Goal: Task Accomplishment & Management: Manage account settings

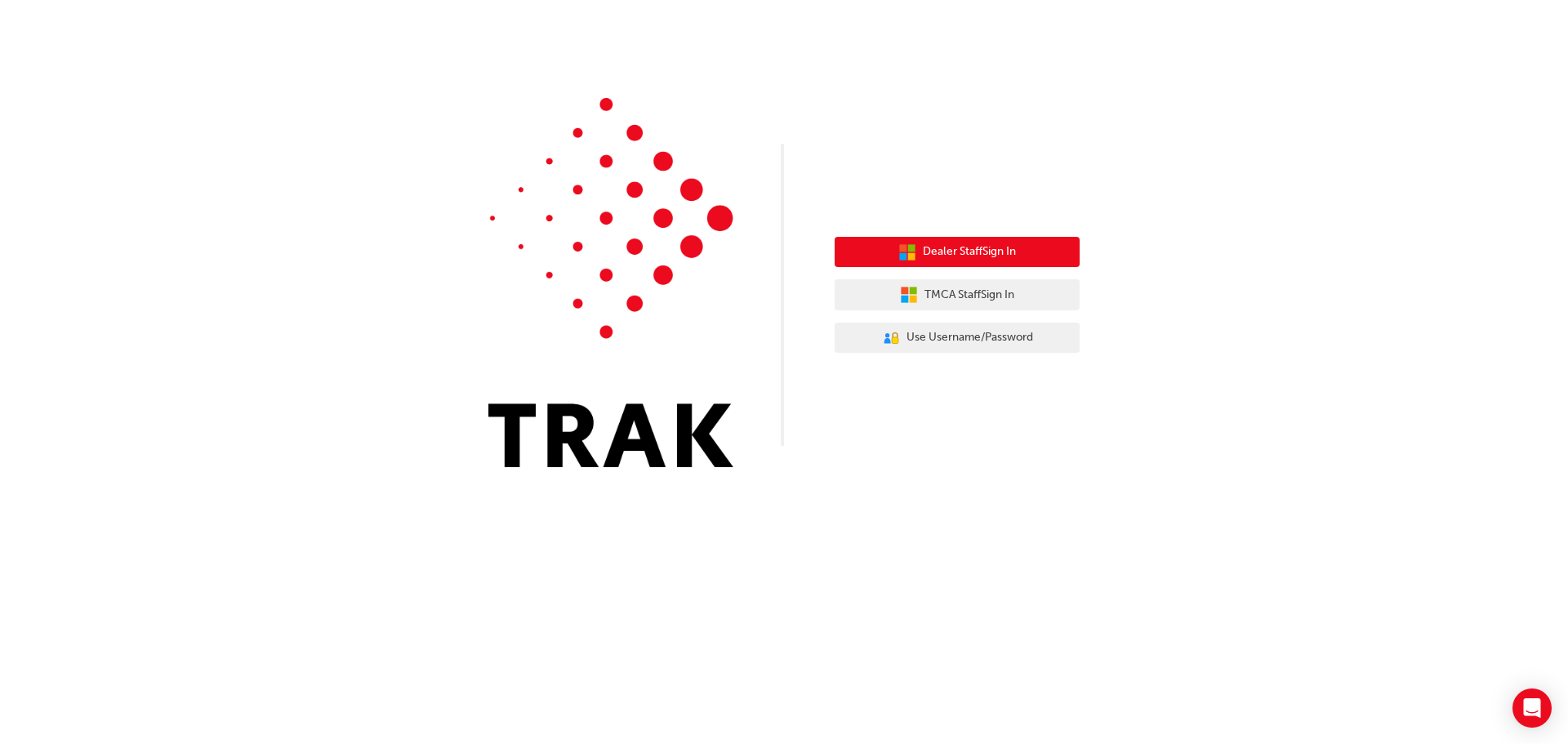
click at [946, 245] on span "Dealer Staff Sign In" at bounding box center [969, 252] width 93 height 19
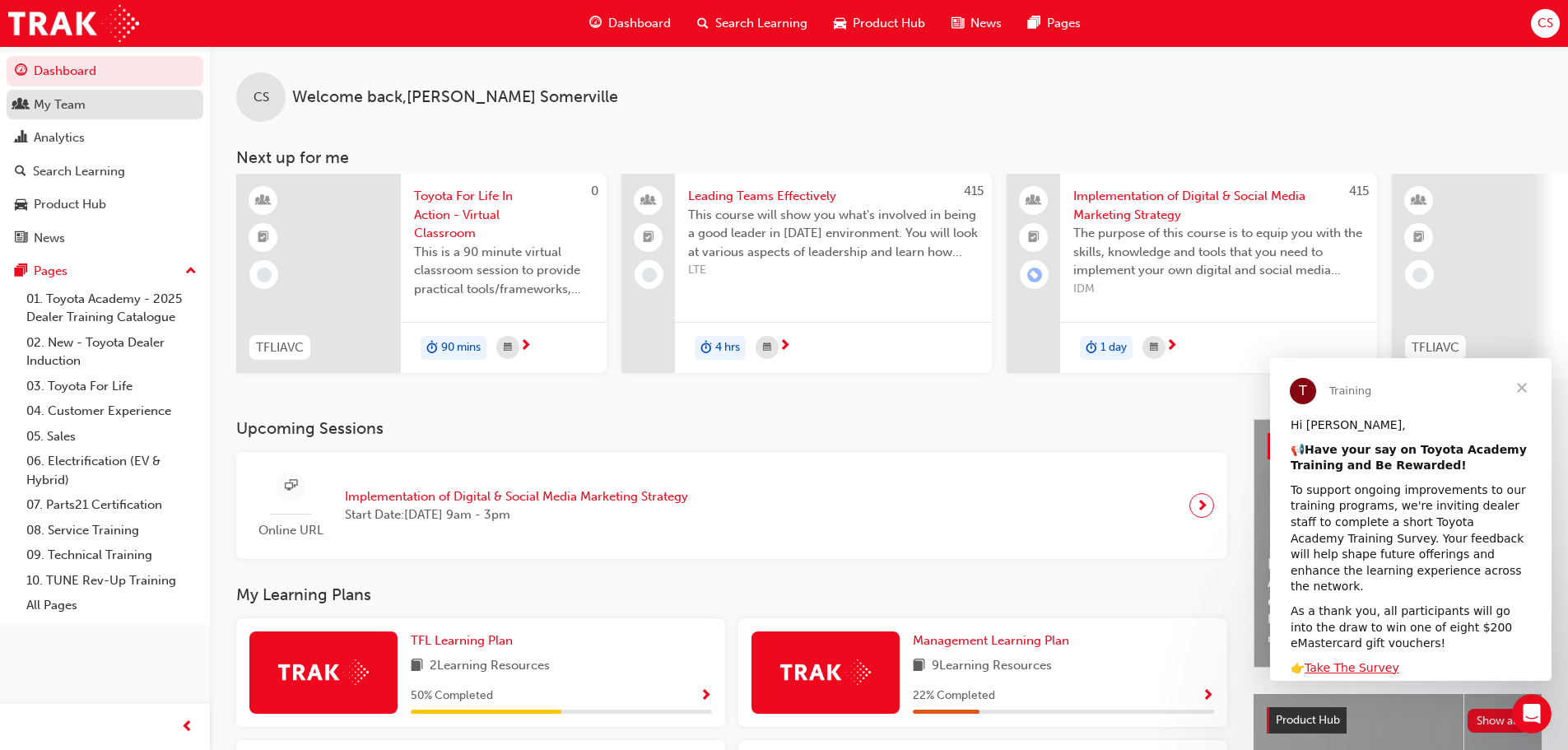
click at [80, 115] on link "My Team" at bounding box center [105, 105] width 197 height 30
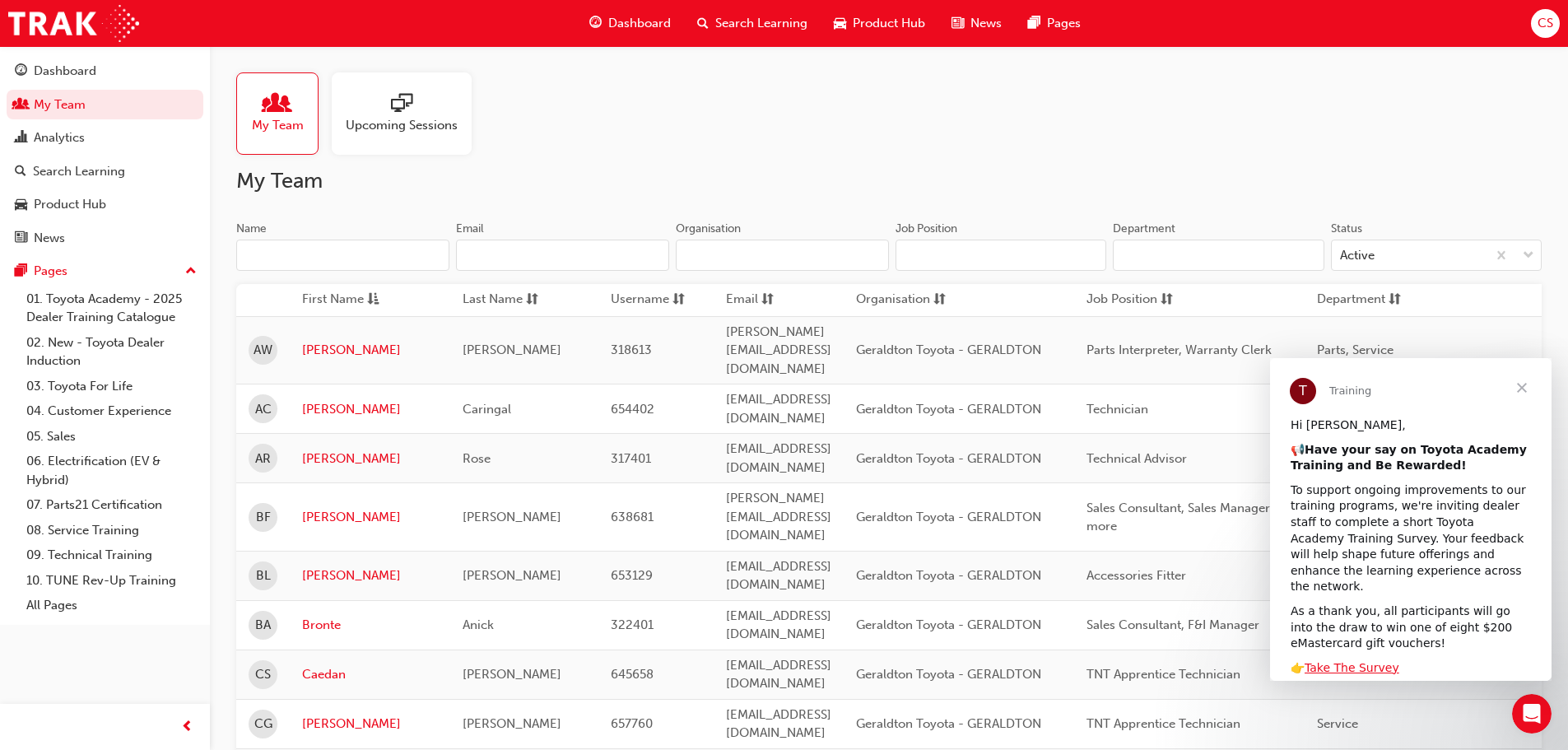
click at [354, 250] on input "Name" at bounding box center [342, 255] width 213 height 31
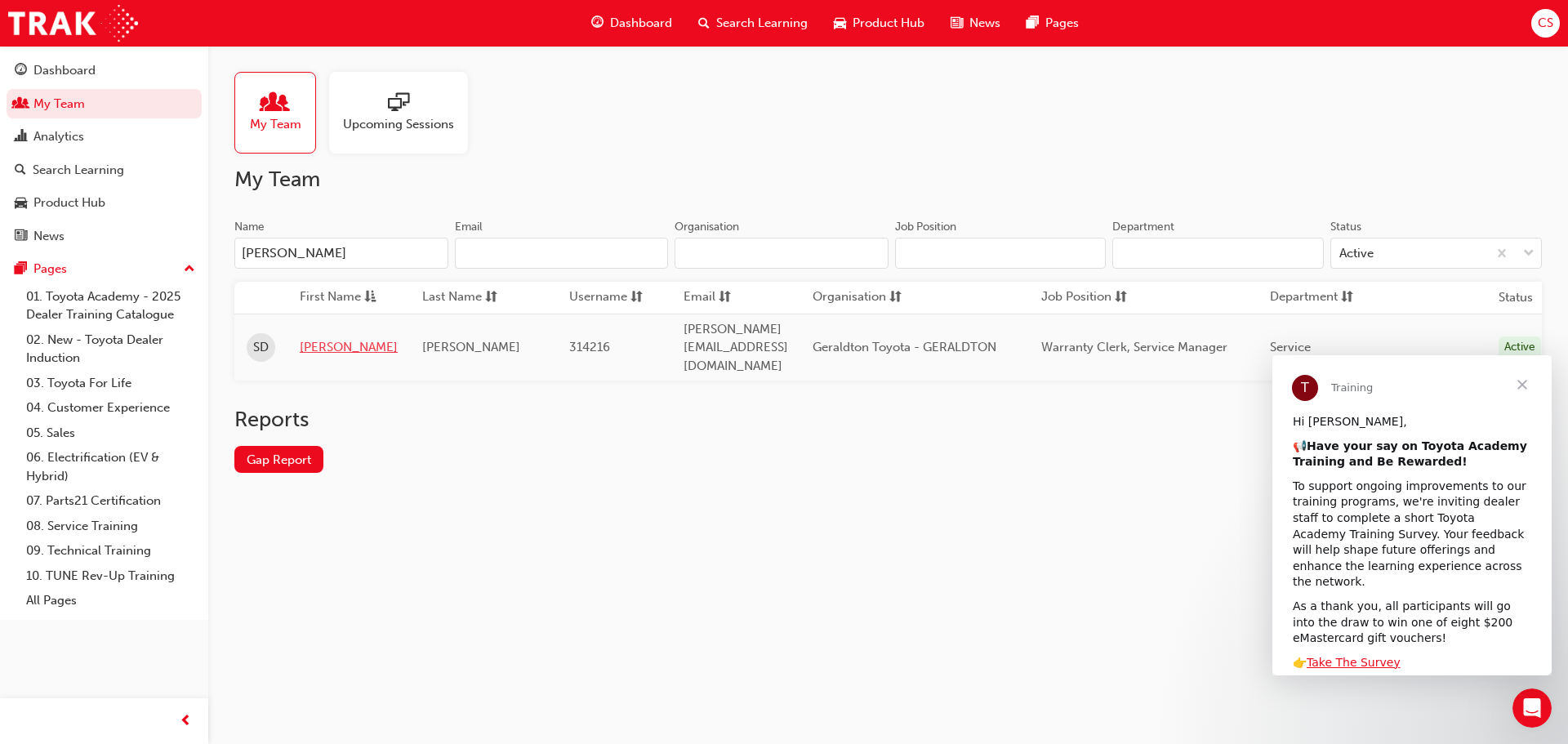
type input "sam"
click at [315, 338] on link "Sam" at bounding box center [349, 348] width 98 height 19
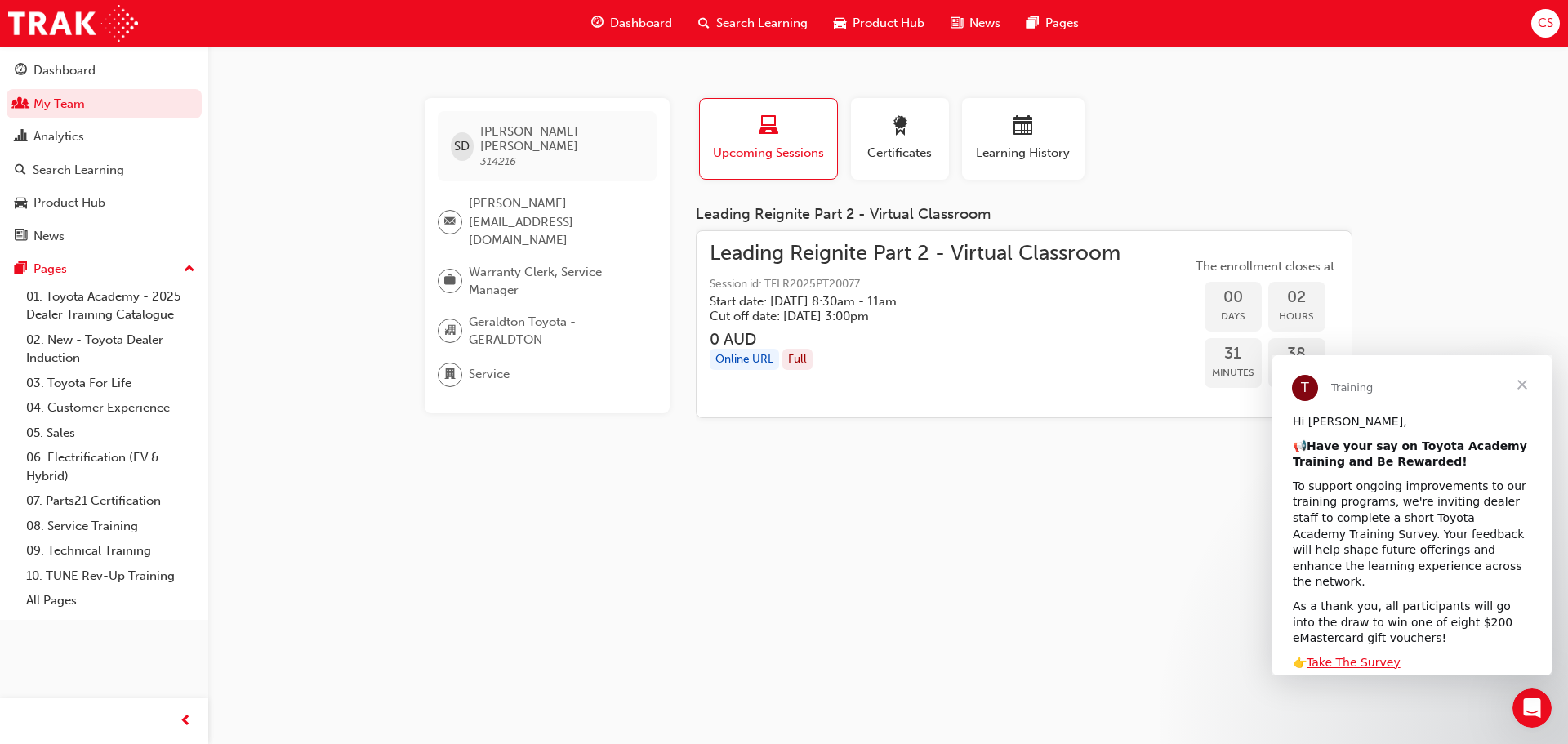
click at [1520, 383] on span "Close" at bounding box center [1522, 384] width 59 height 59
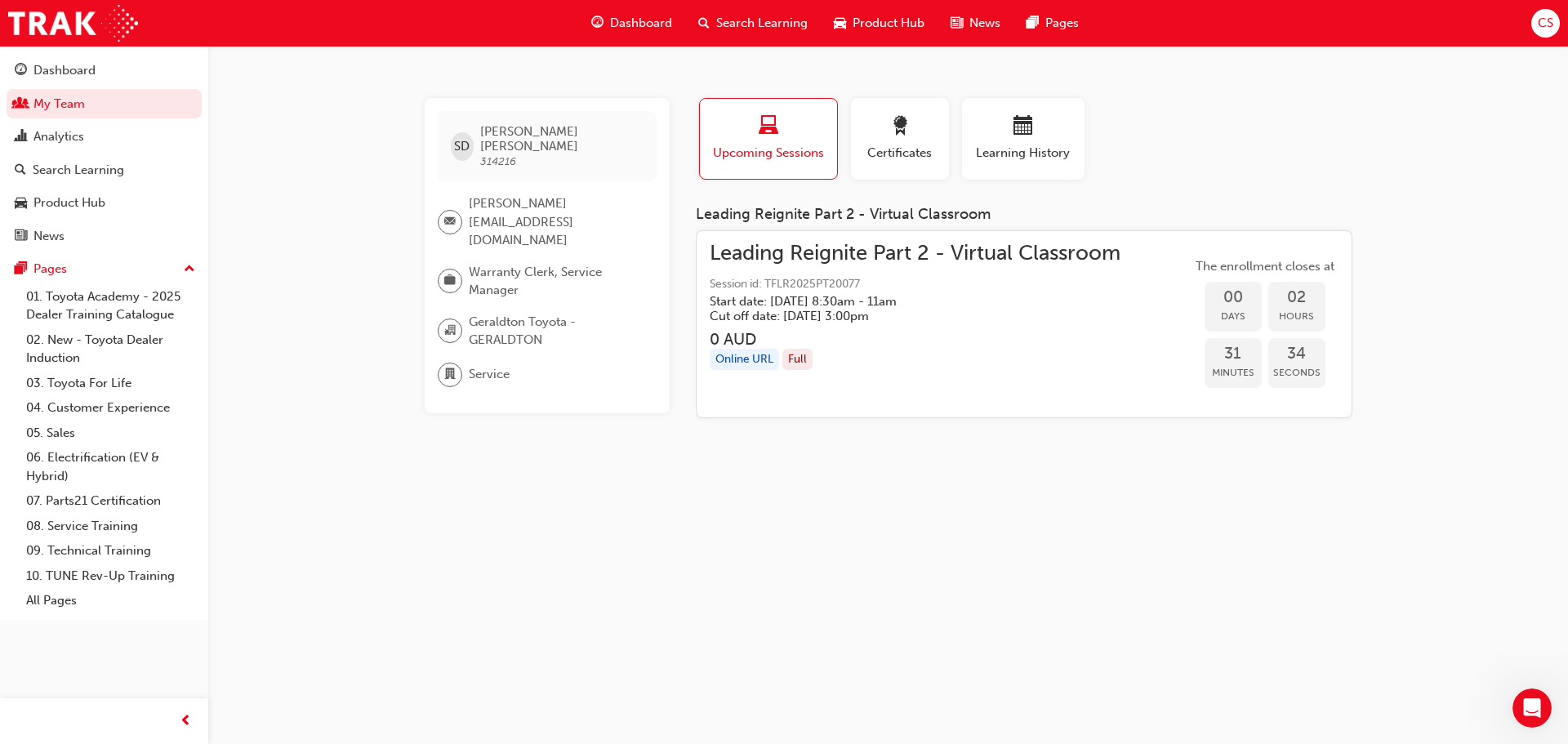
click at [891, 256] on span "Leading Reignite Part 2 - Virtual Classroom" at bounding box center [914, 254] width 411 height 19
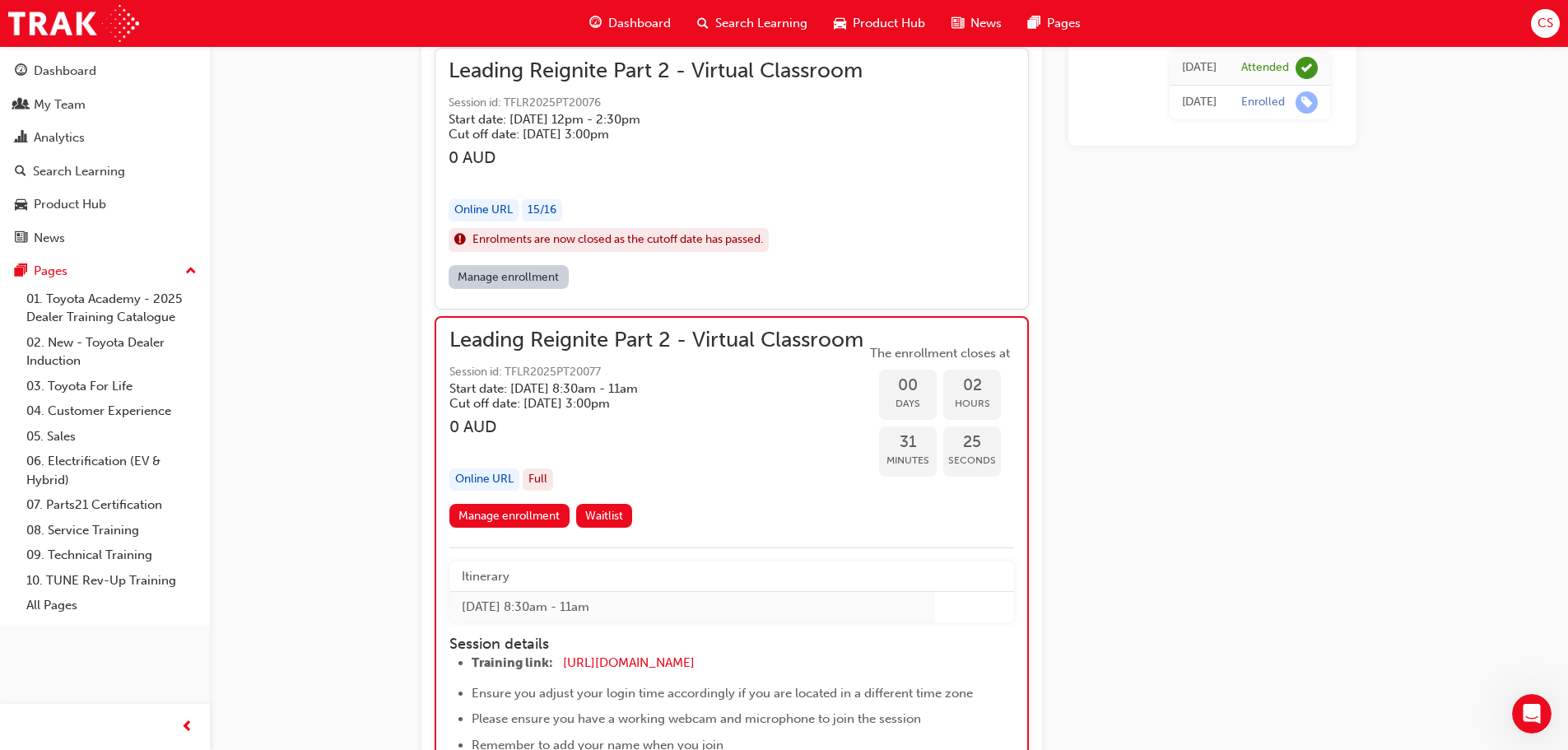
scroll to position [1448, 0]
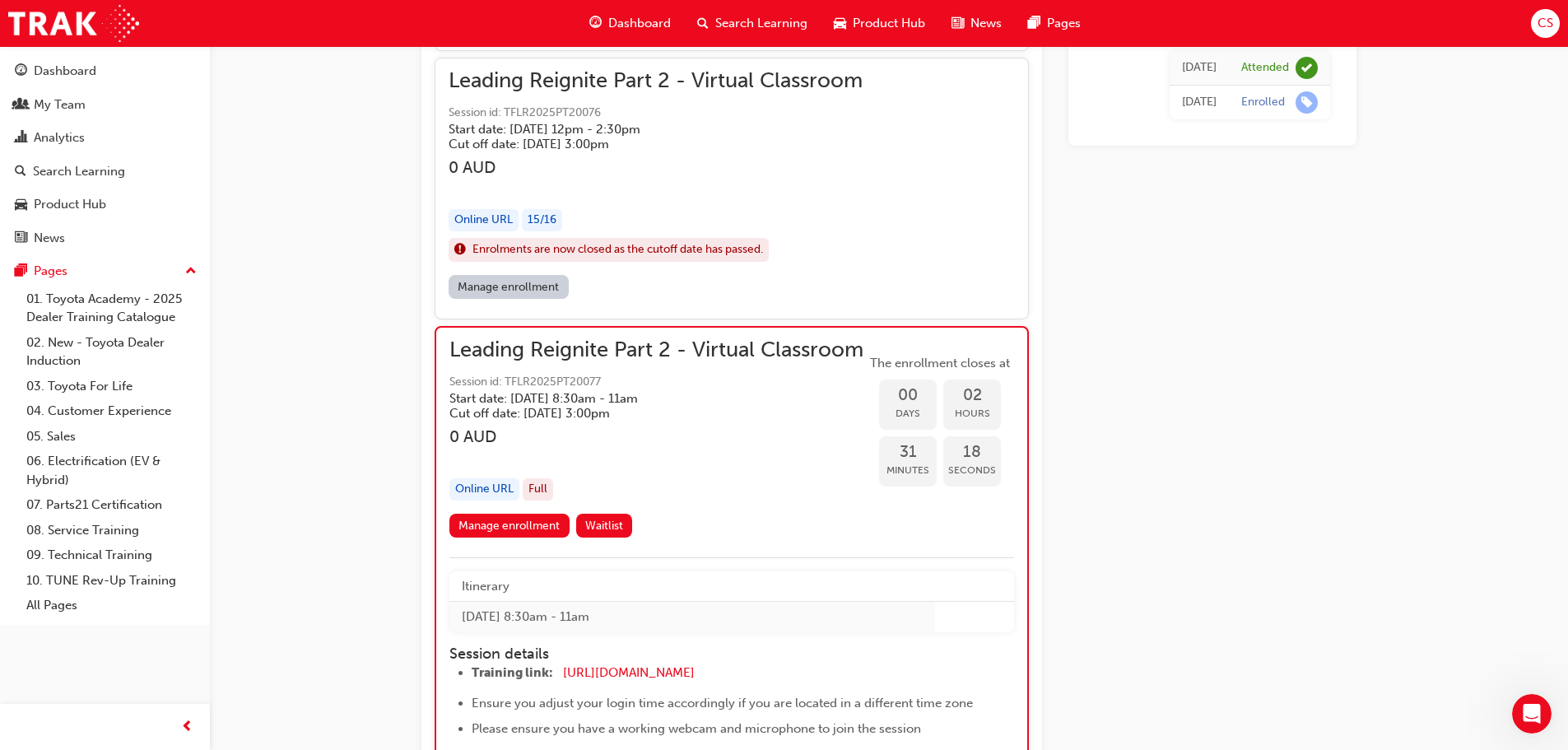
click at [577, 406] on h5 "Start date: Wed 1 Oct 2025 , 8:30am - 11am" at bounding box center [643, 399] width 387 height 15
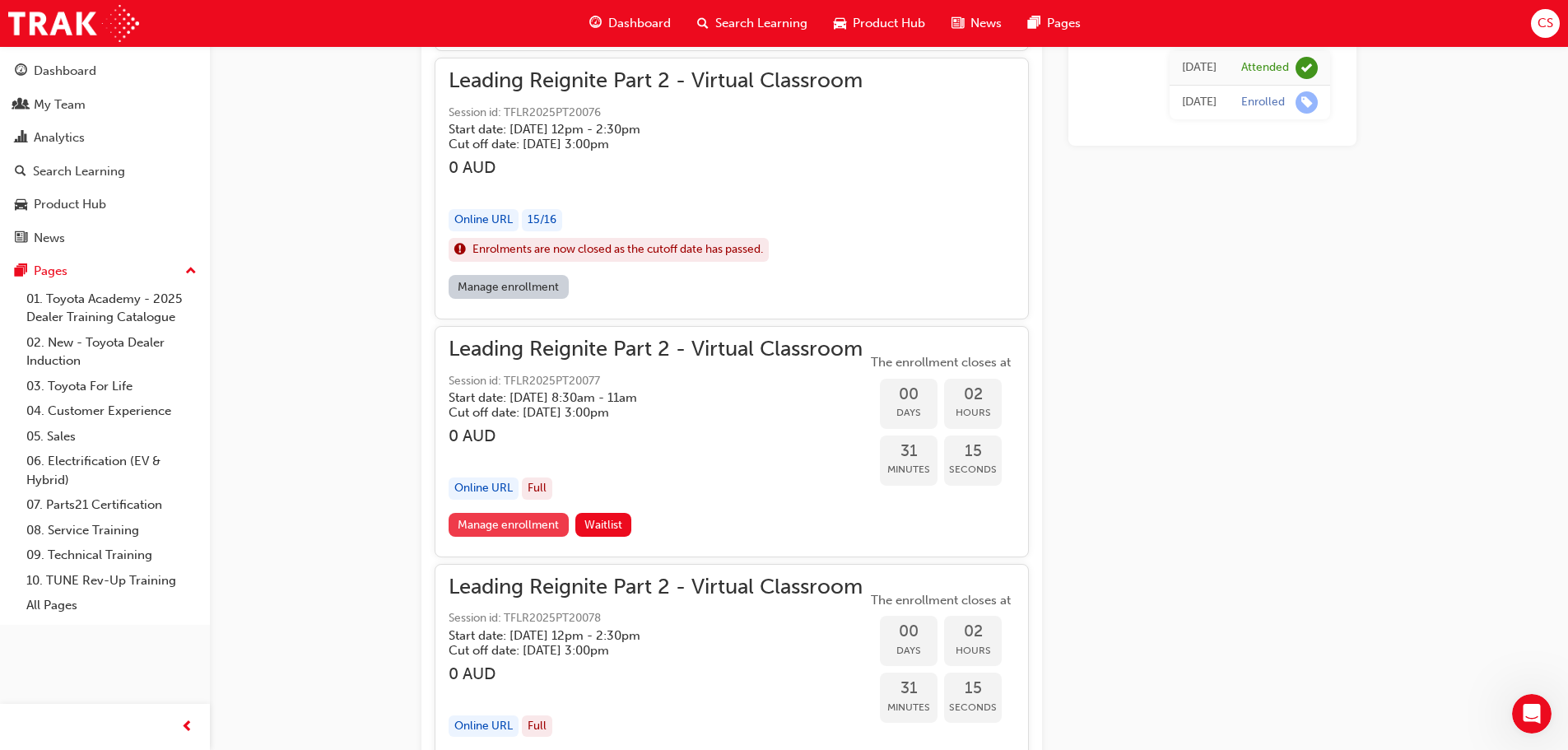
click at [529, 526] on link "Manage enrollment" at bounding box center [508, 525] width 120 height 24
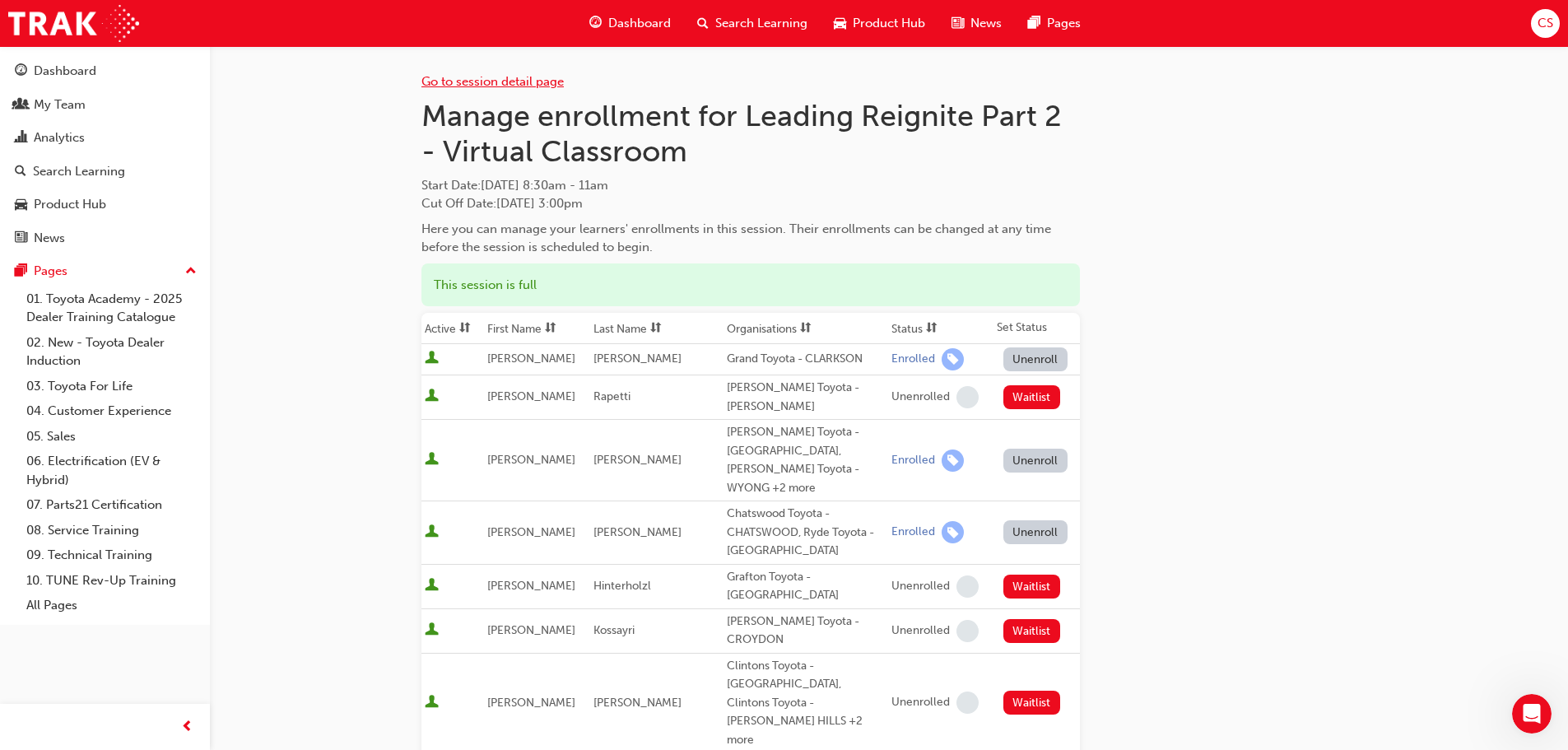
click at [492, 79] on link "Go to session detail page" at bounding box center [492, 81] width 142 height 15
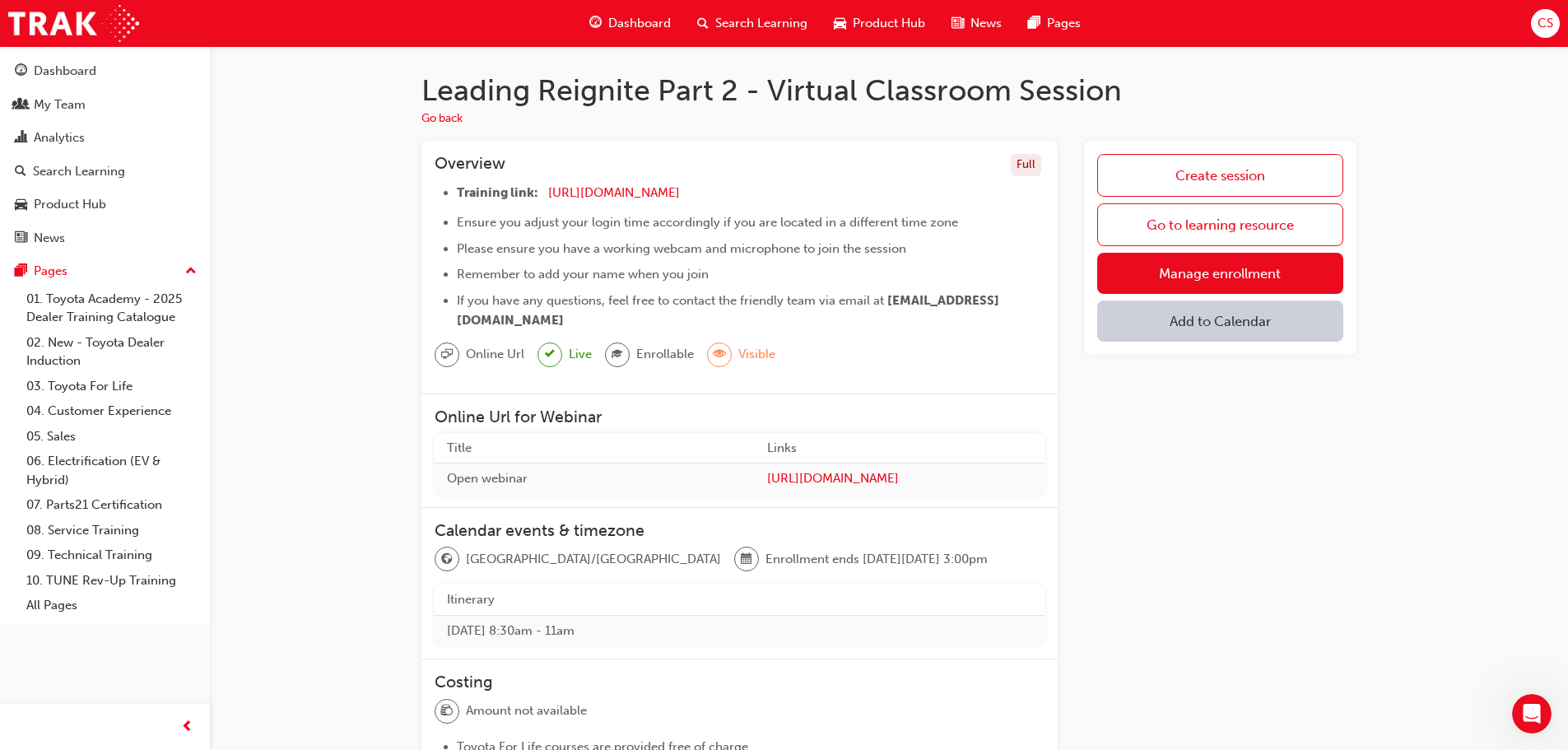
click at [1546, 26] on span "CS" at bounding box center [1545, 24] width 16 height 19
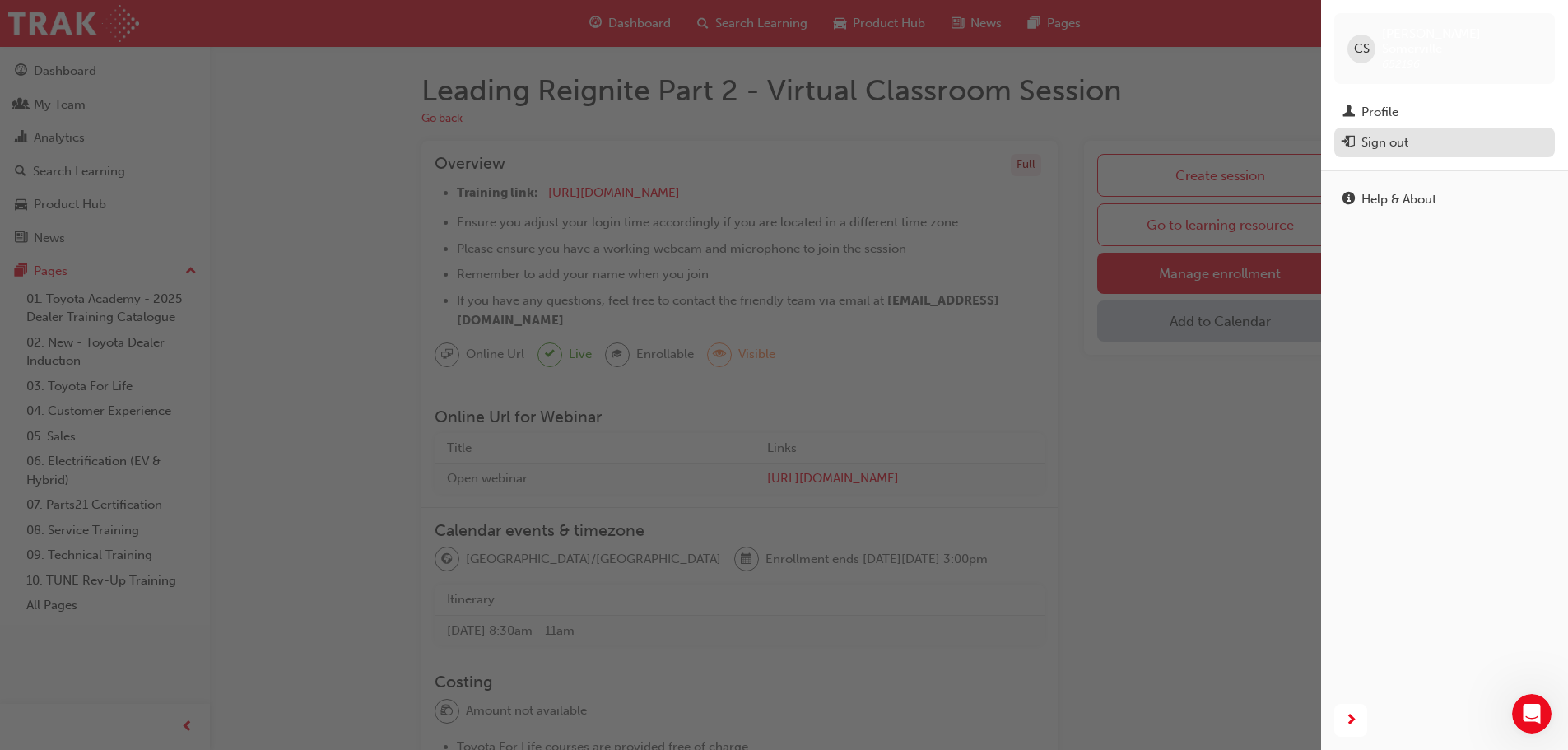
click at [1363, 134] on div "Sign out" at bounding box center [1385, 143] width 47 height 19
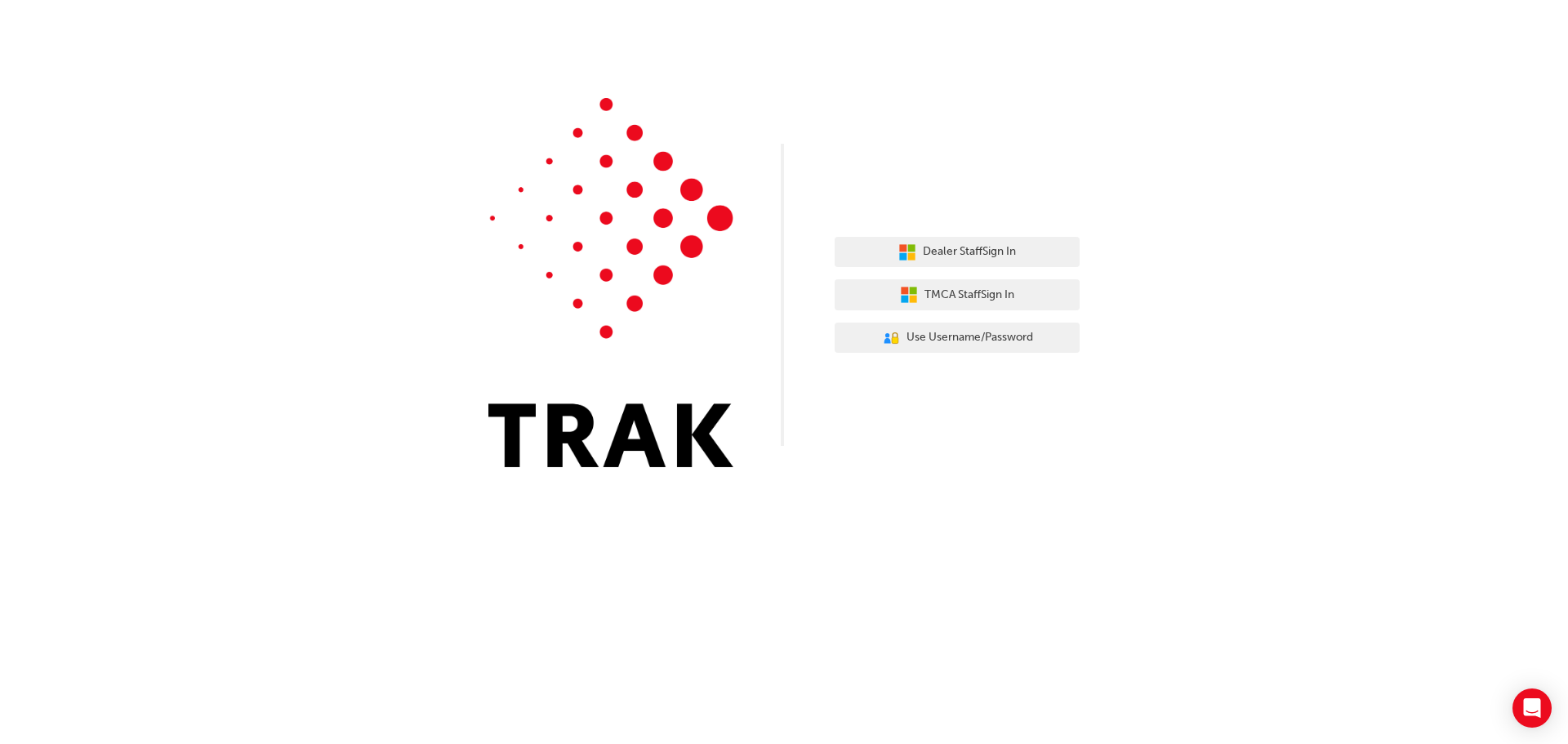
click at [959, 235] on div "Dealer Staff Sign In TMCA Staff Sign In User Authentication Icon - Blue Person,…" at bounding box center [956, 295] width 245 height 141
click at [970, 244] on span "Dealer Staff Sign In" at bounding box center [969, 252] width 93 height 19
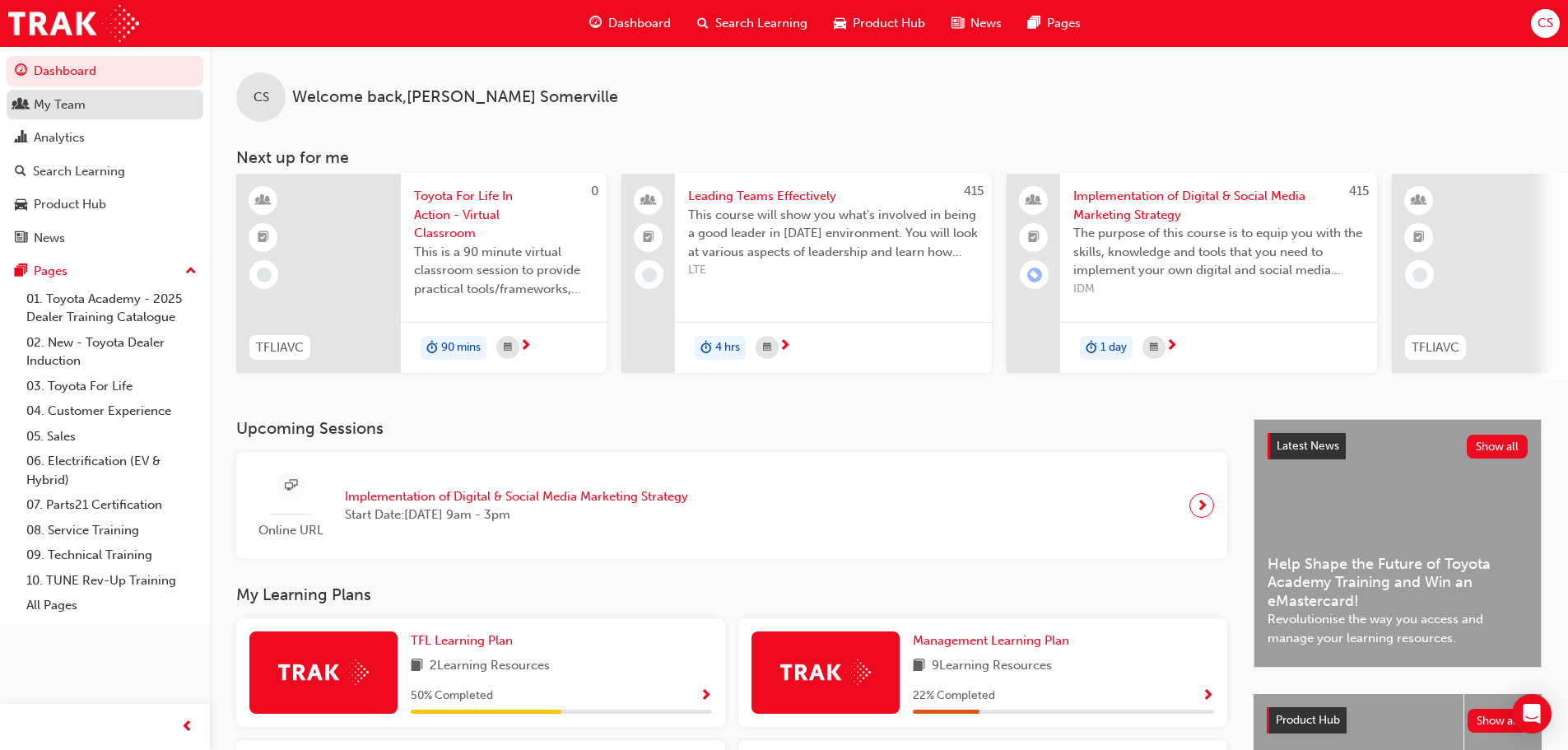
click at [22, 103] on span "people-icon" at bounding box center [21, 105] width 12 height 15
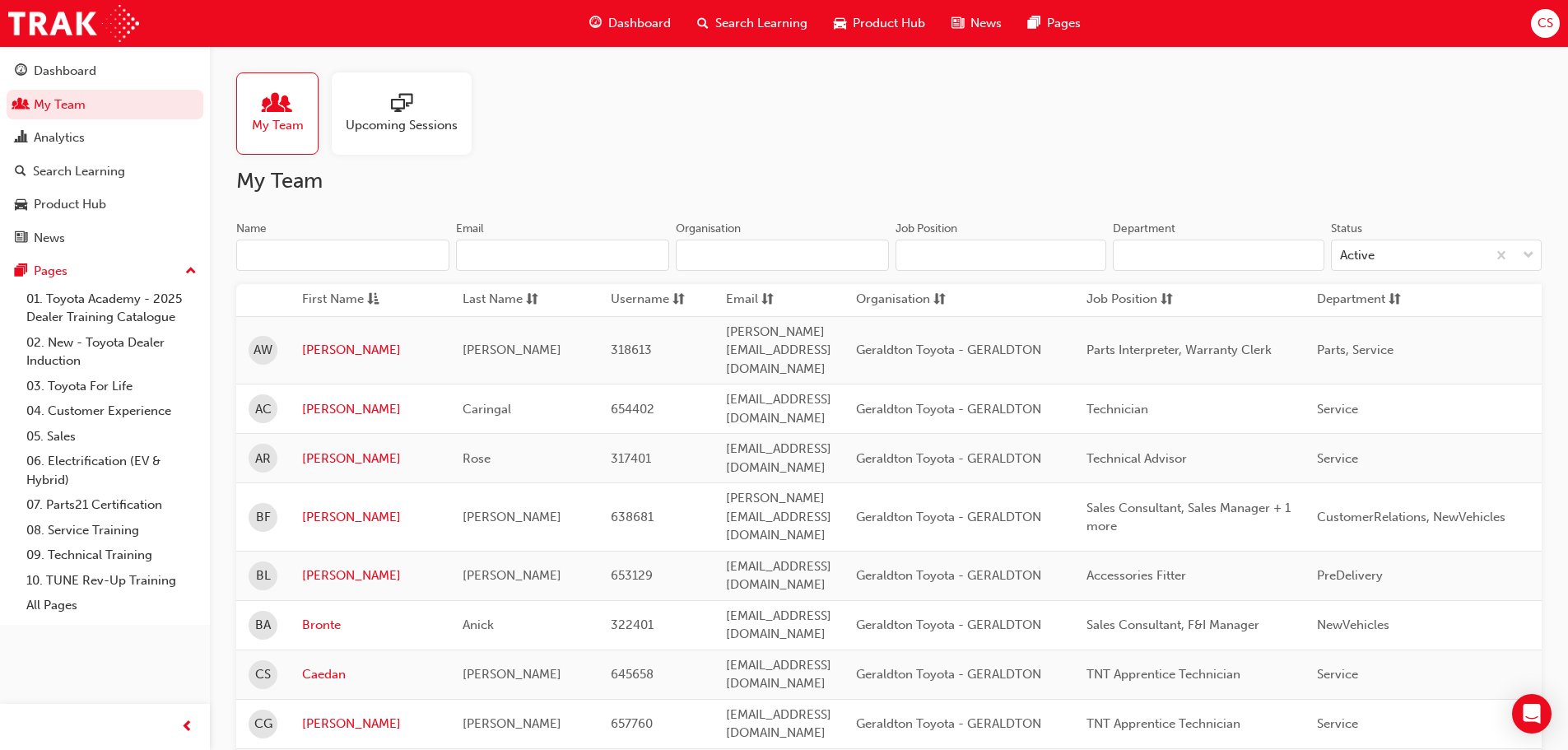
click at [341, 255] on input "Name" at bounding box center [342, 255] width 213 height 31
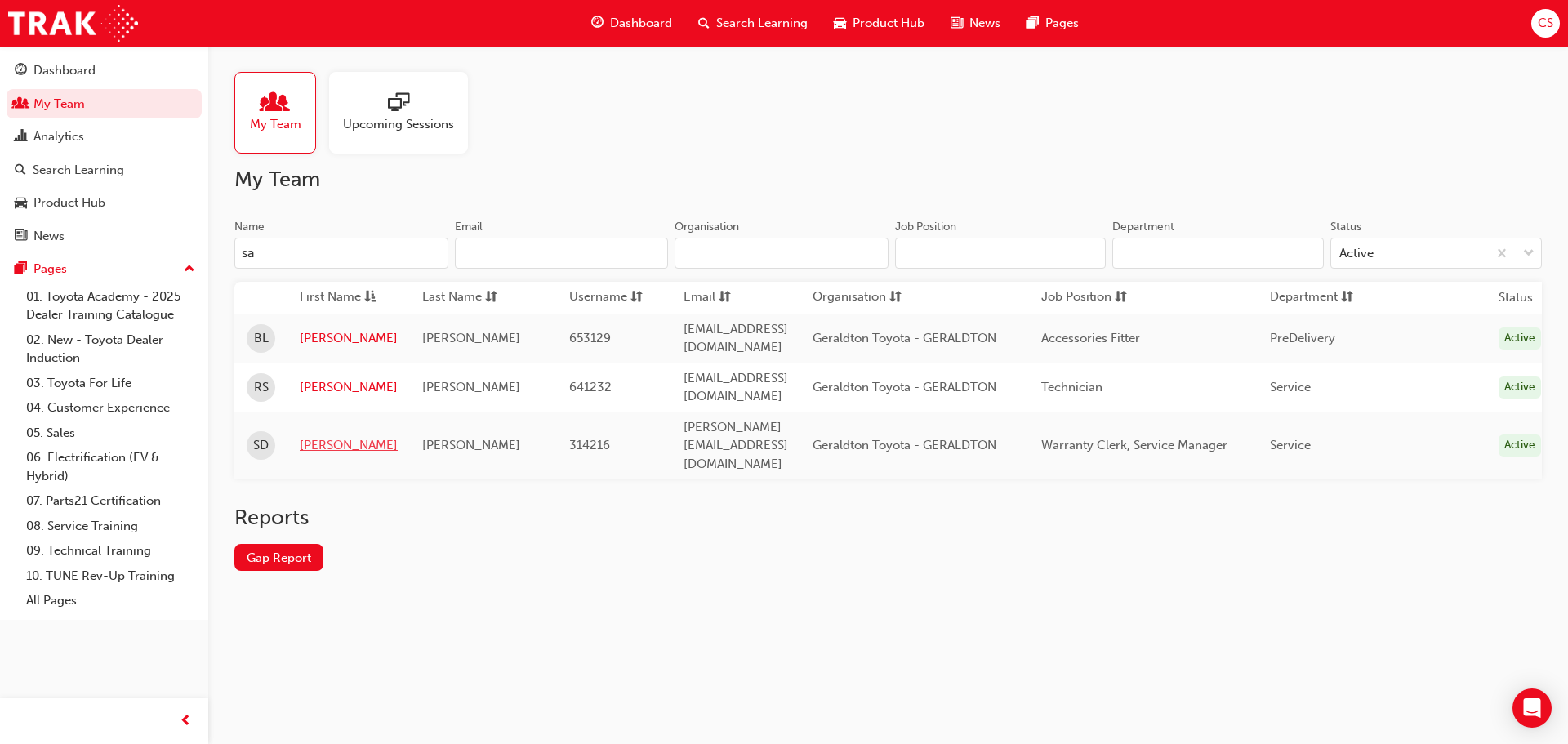
type input "sa"
click at [314, 436] on link "Sam" at bounding box center [349, 445] width 98 height 19
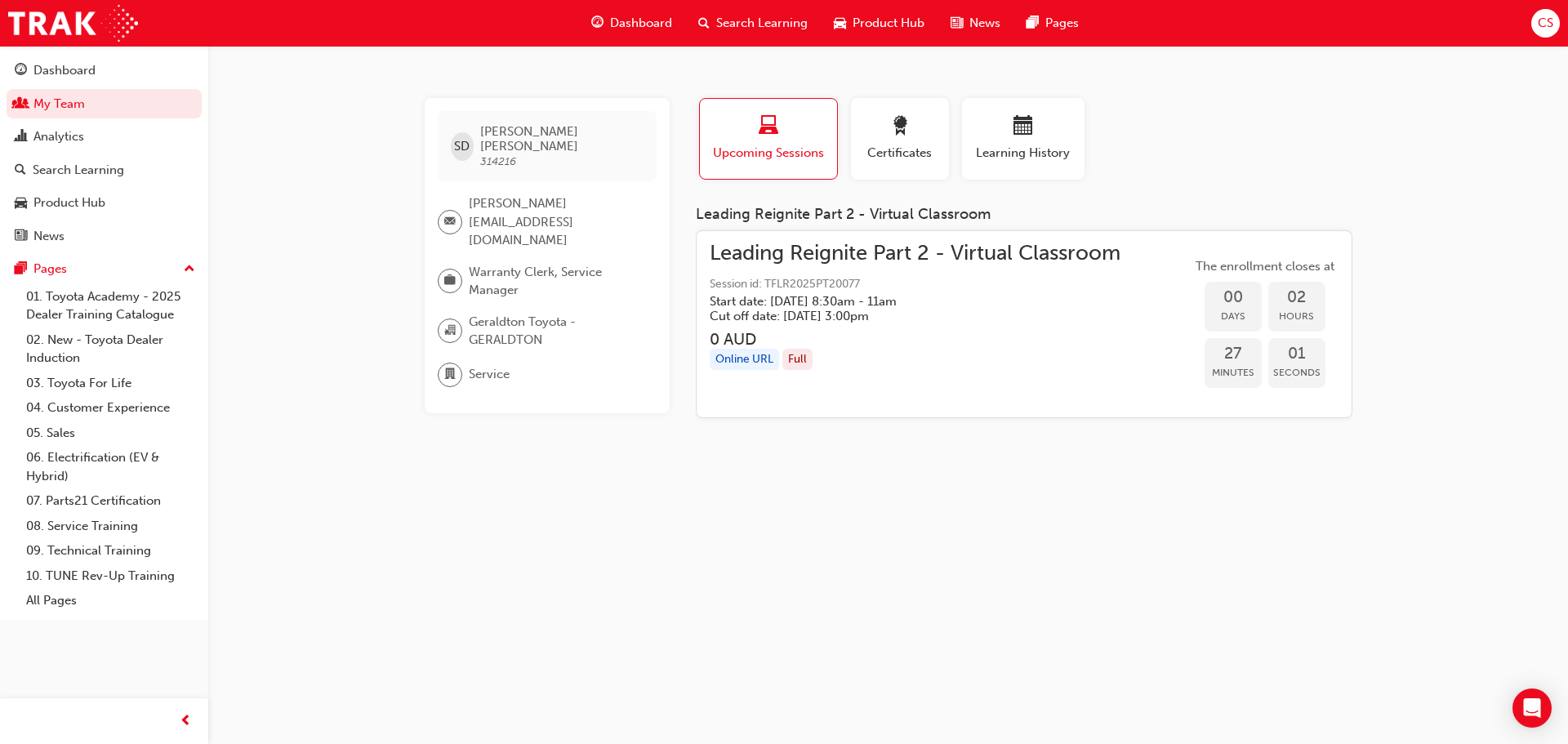
drag, startPoint x: 65, startPoint y: 71, endPoint x: 88, endPoint y: 86, distance: 27.5
click at [65, 71] on div "Dashboard" at bounding box center [65, 70] width 62 height 19
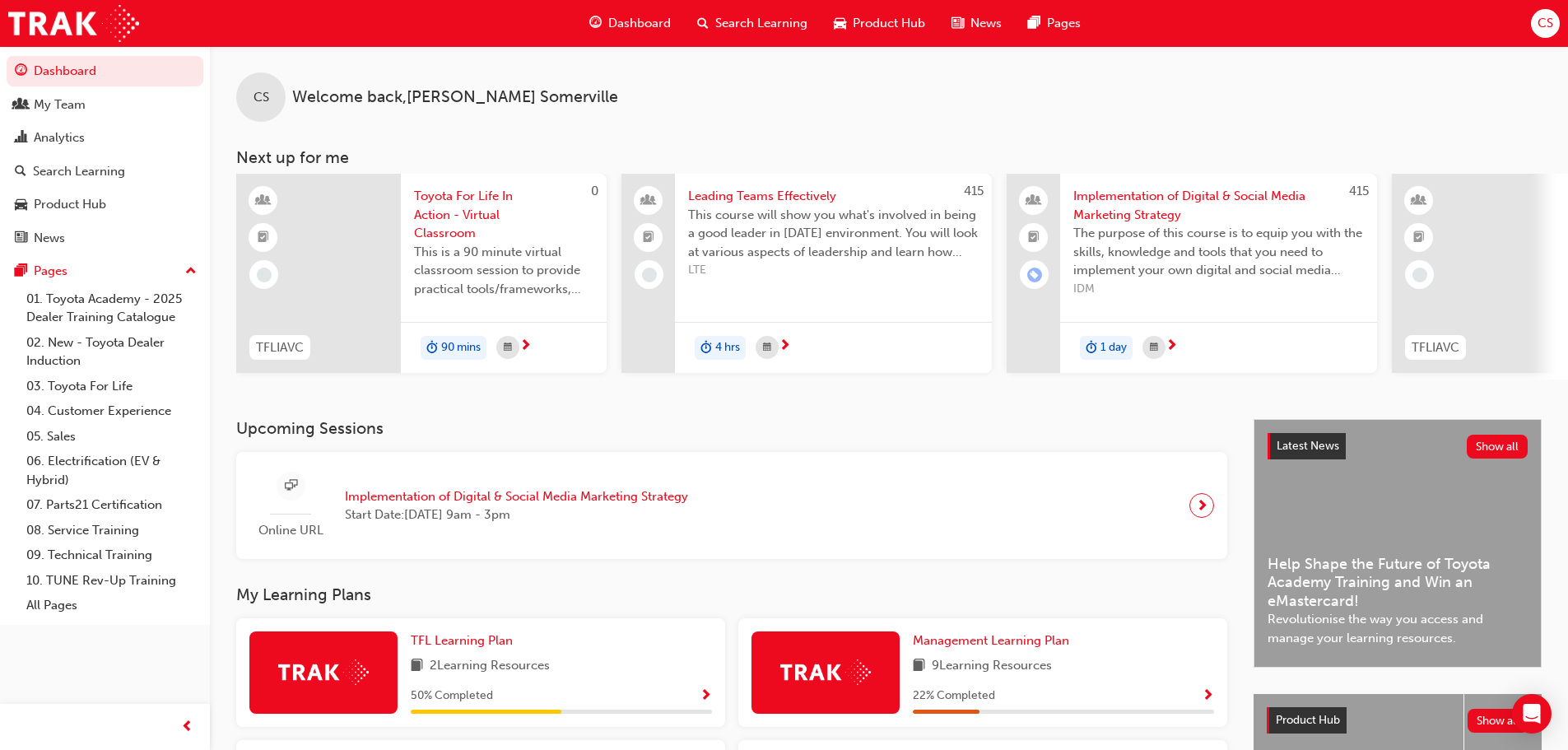
click at [1199, 509] on span "next-icon" at bounding box center [1202, 506] width 12 height 23
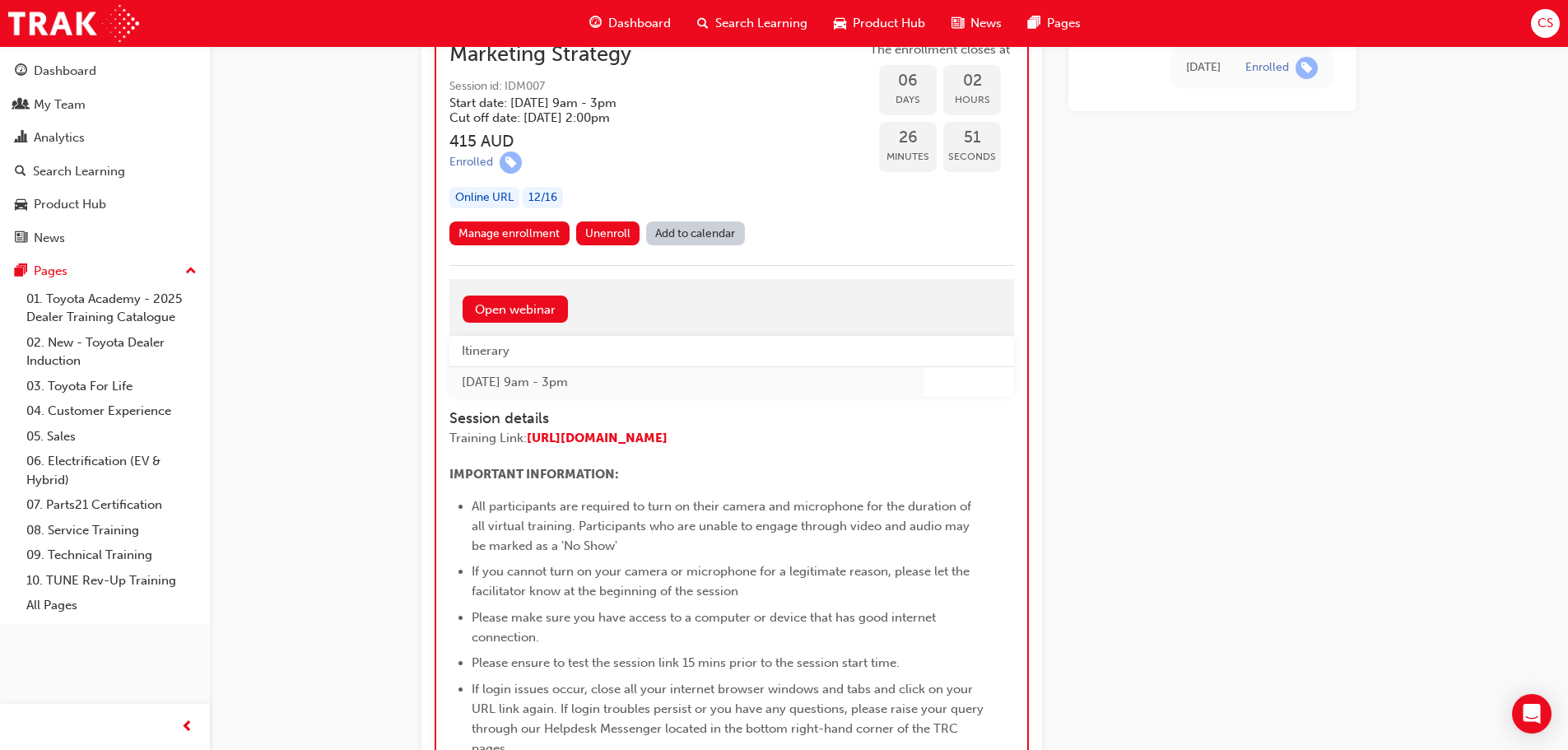
scroll to position [1291, 0]
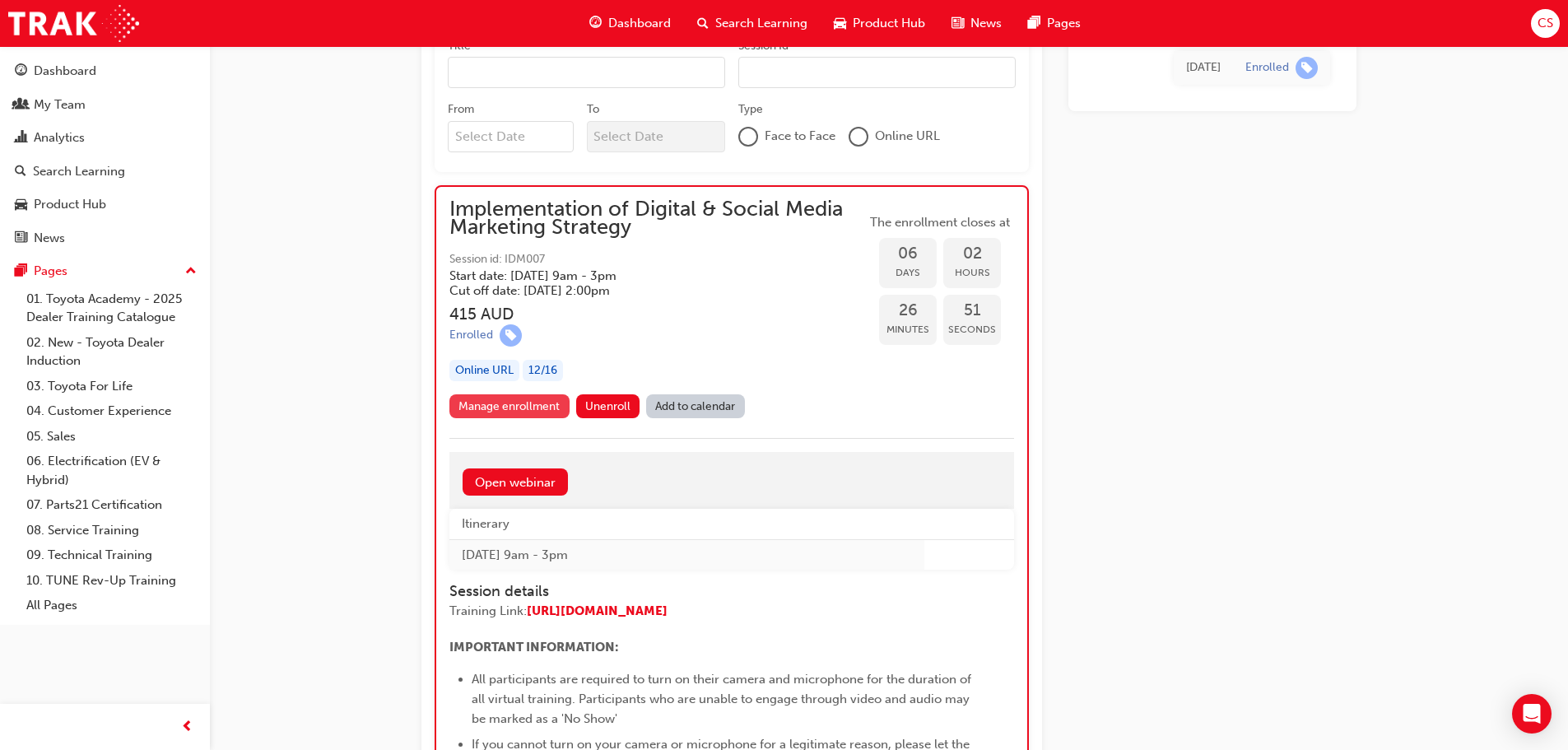
click at [469, 405] on link "Manage enrollment" at bounding box center [509, 405] width 120 height 24
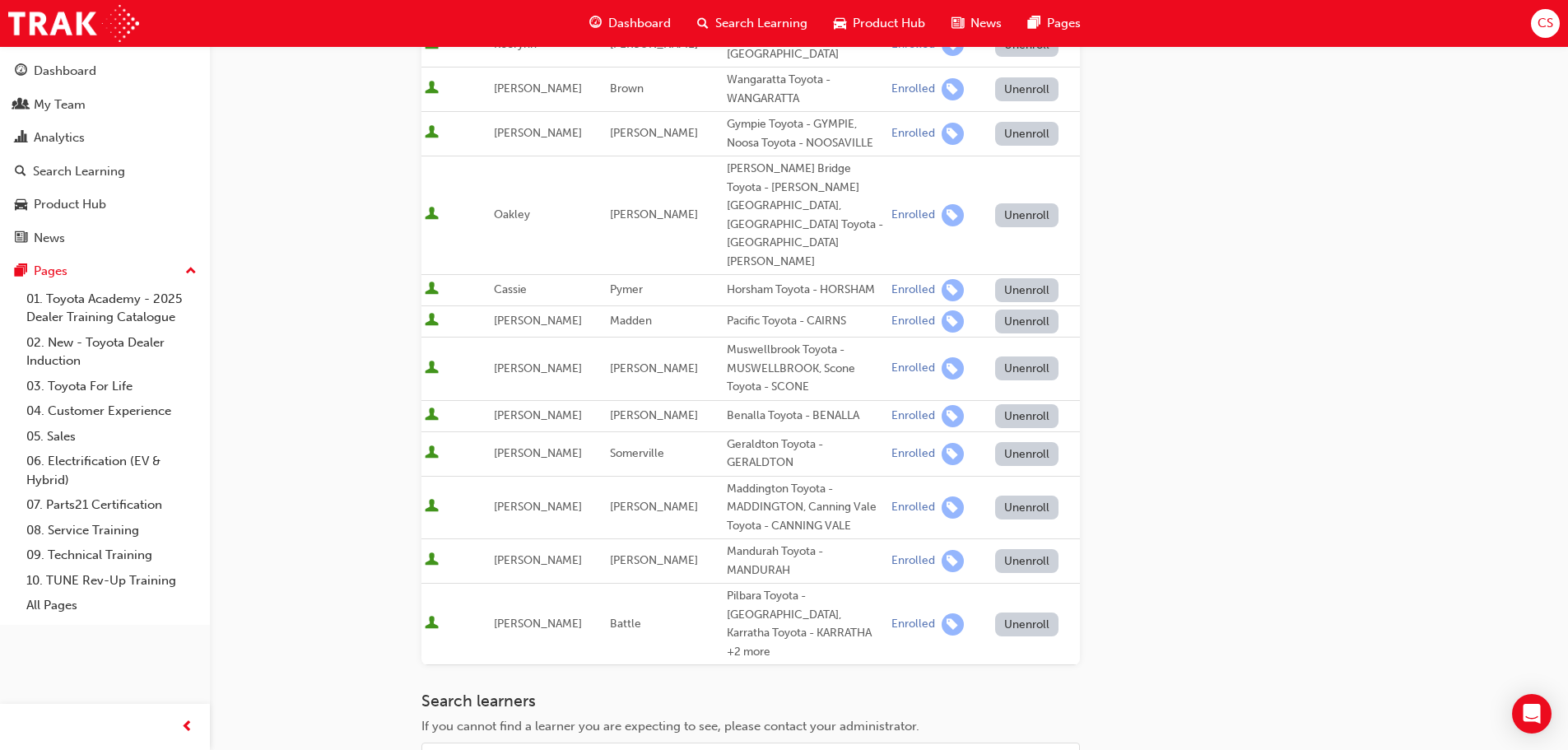
scroll to position [330, 0]
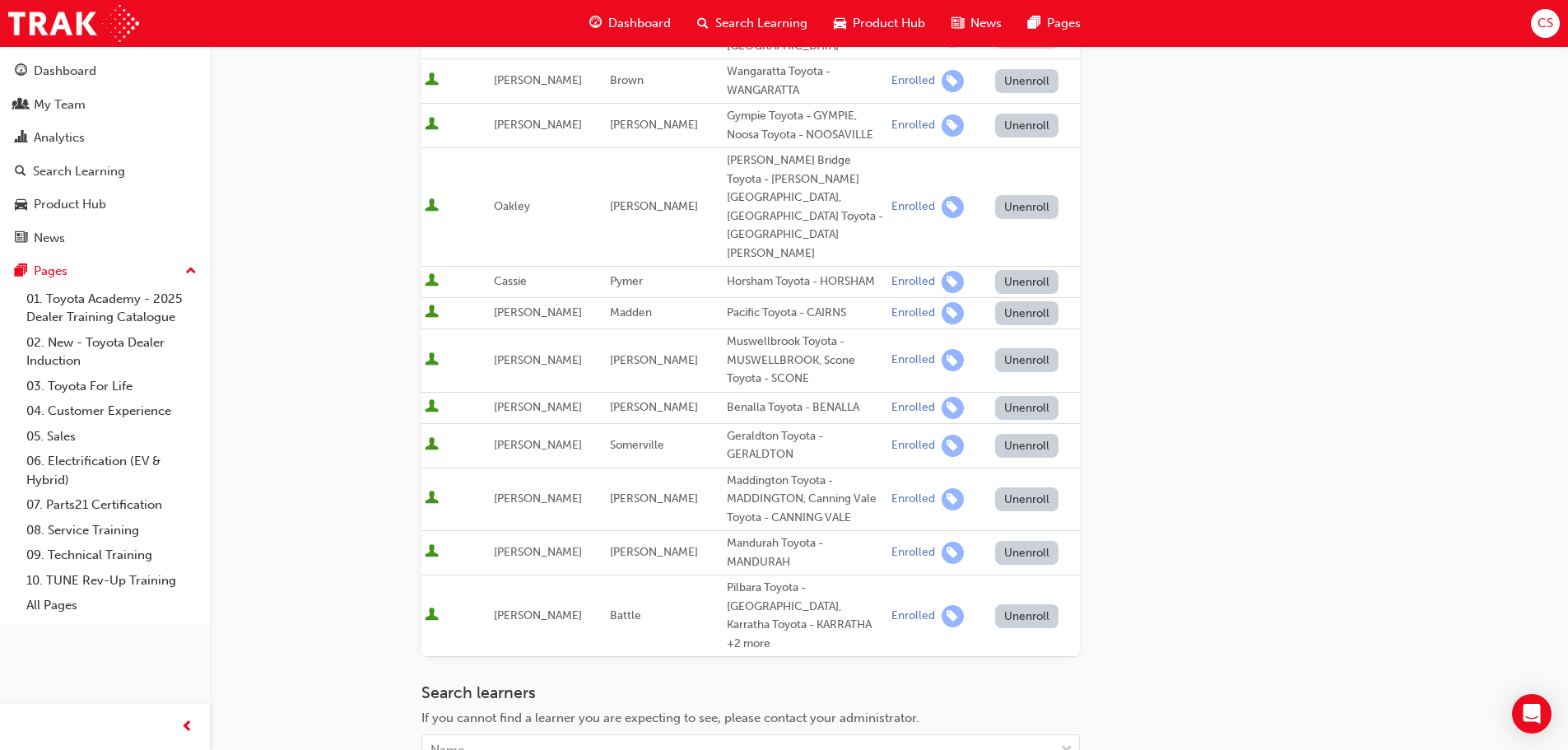
click at [998, 434] on button "Unenroll" at bounding box center [1027, 445] width 64 height 24
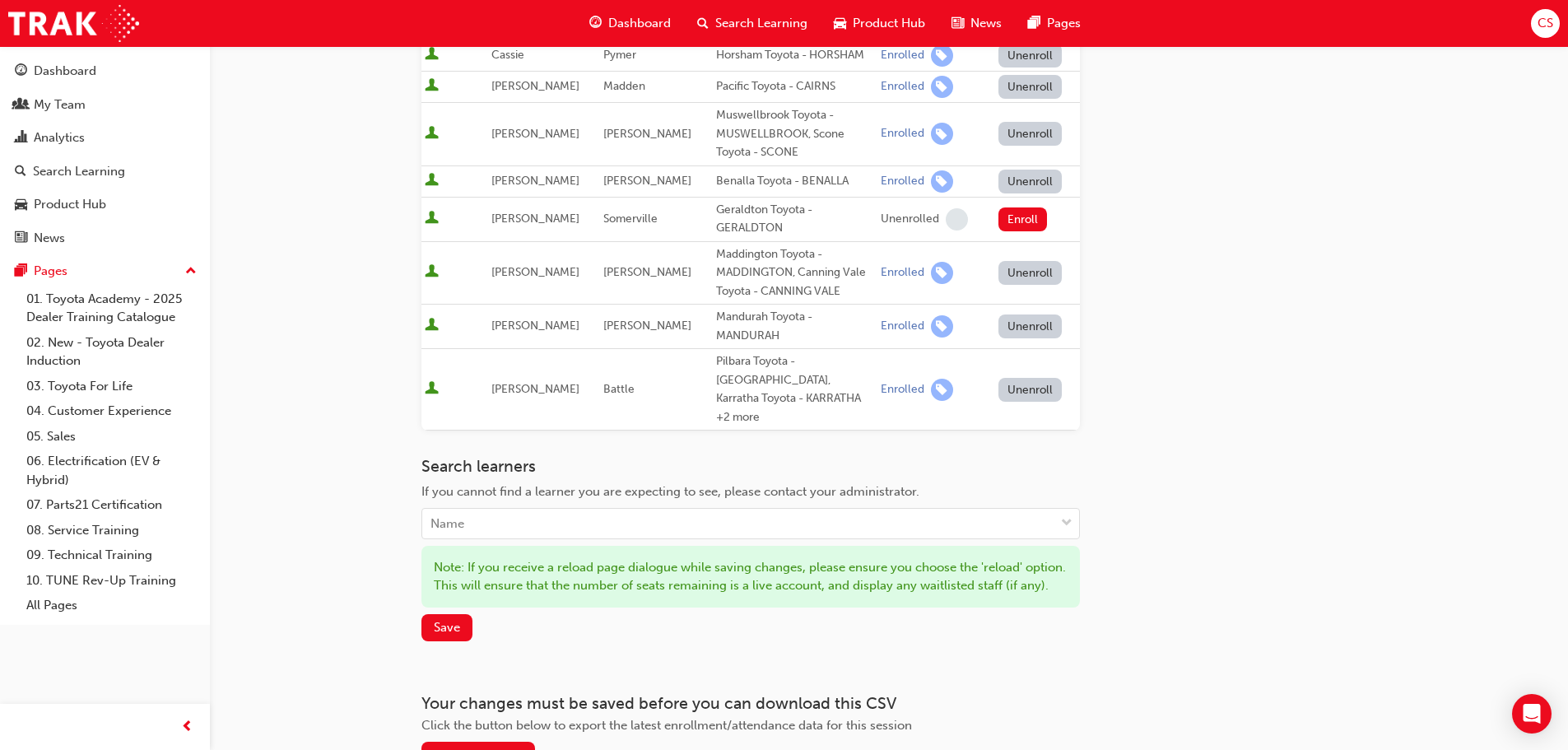
scroll to position [613, 0]
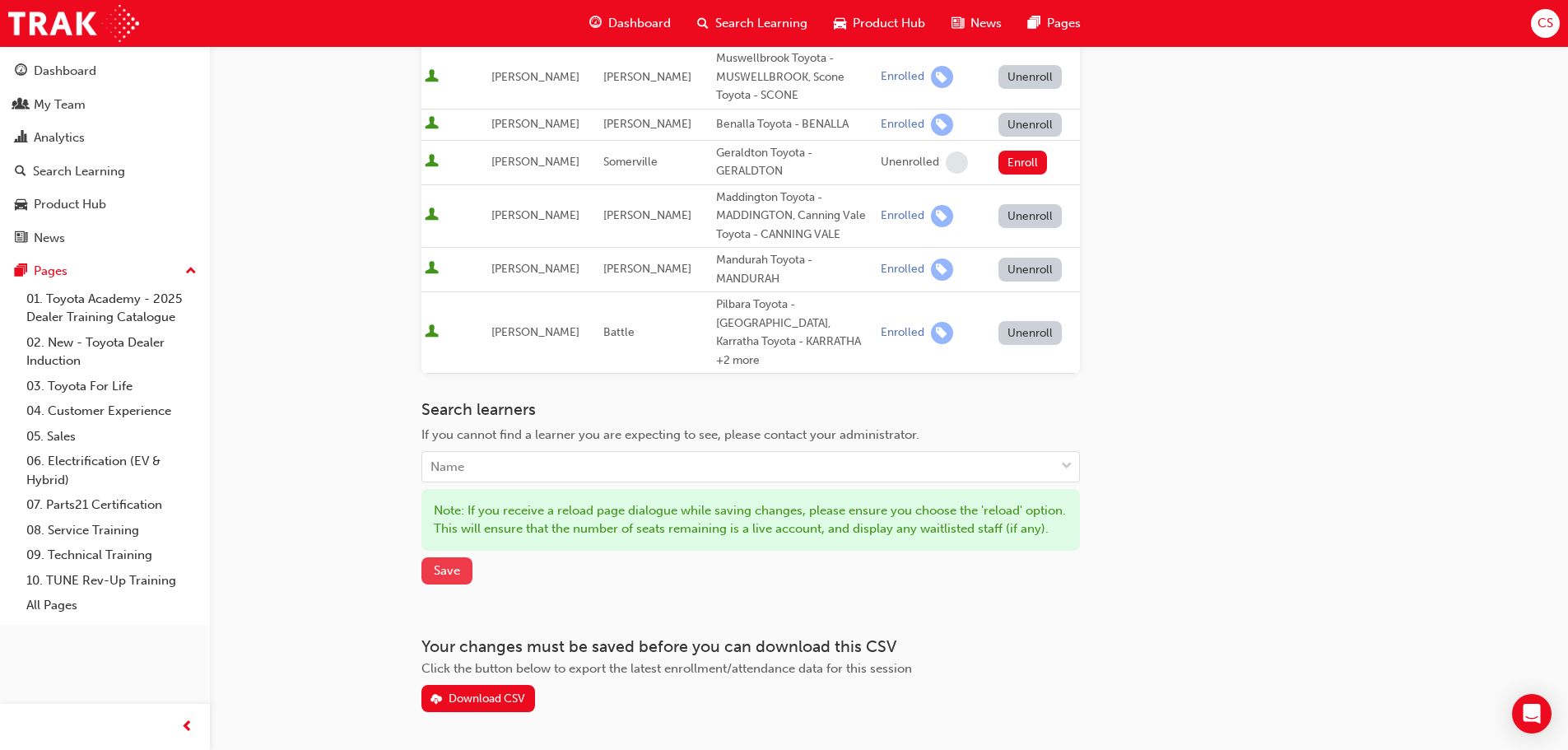
click at [436, 563] on span "Save" at bounding box center [447, 571] width 27 height 15
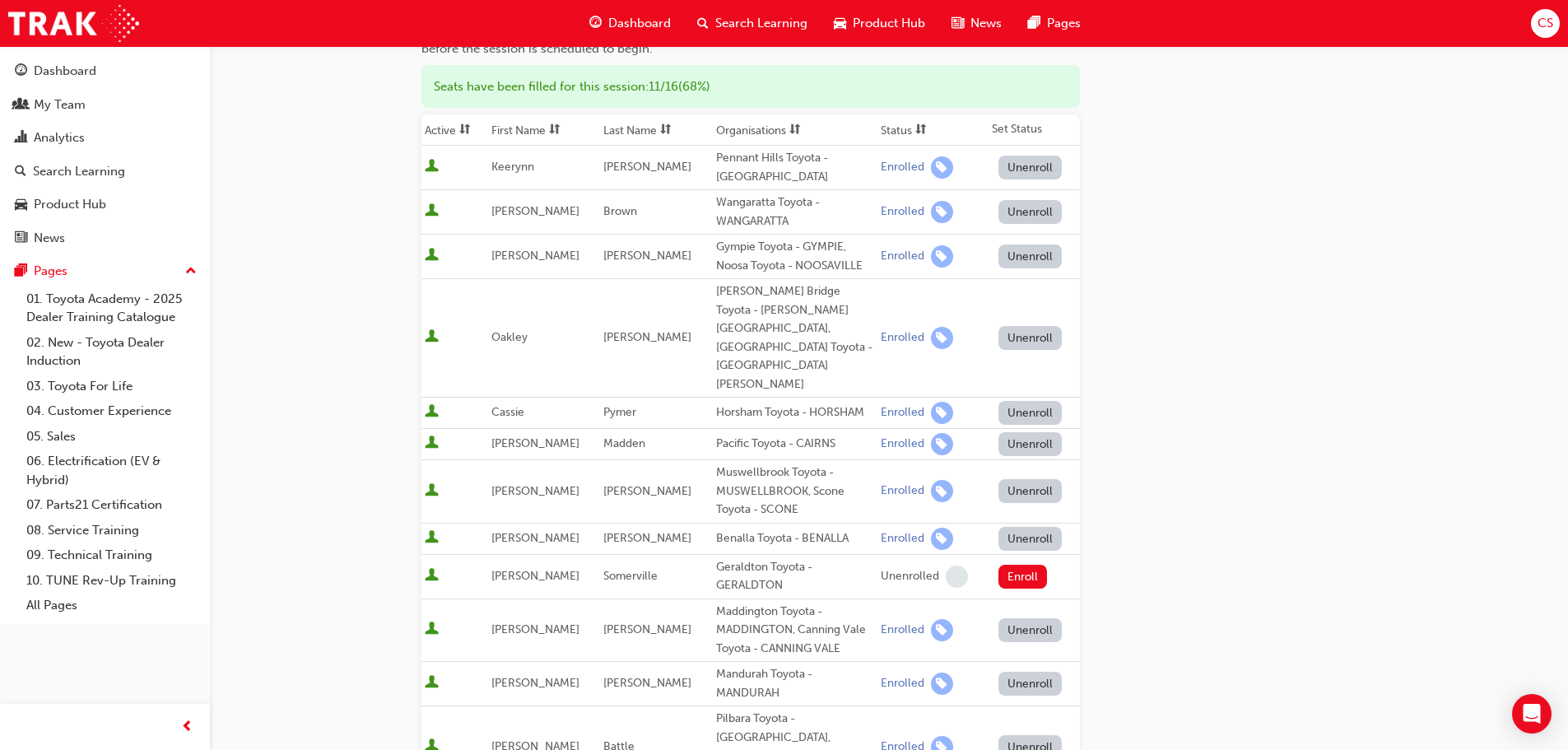
scroll to position [197, 0]
click at [64, 79] on div "Dashboard" at bounding box center [65, 71] width 62 height 19
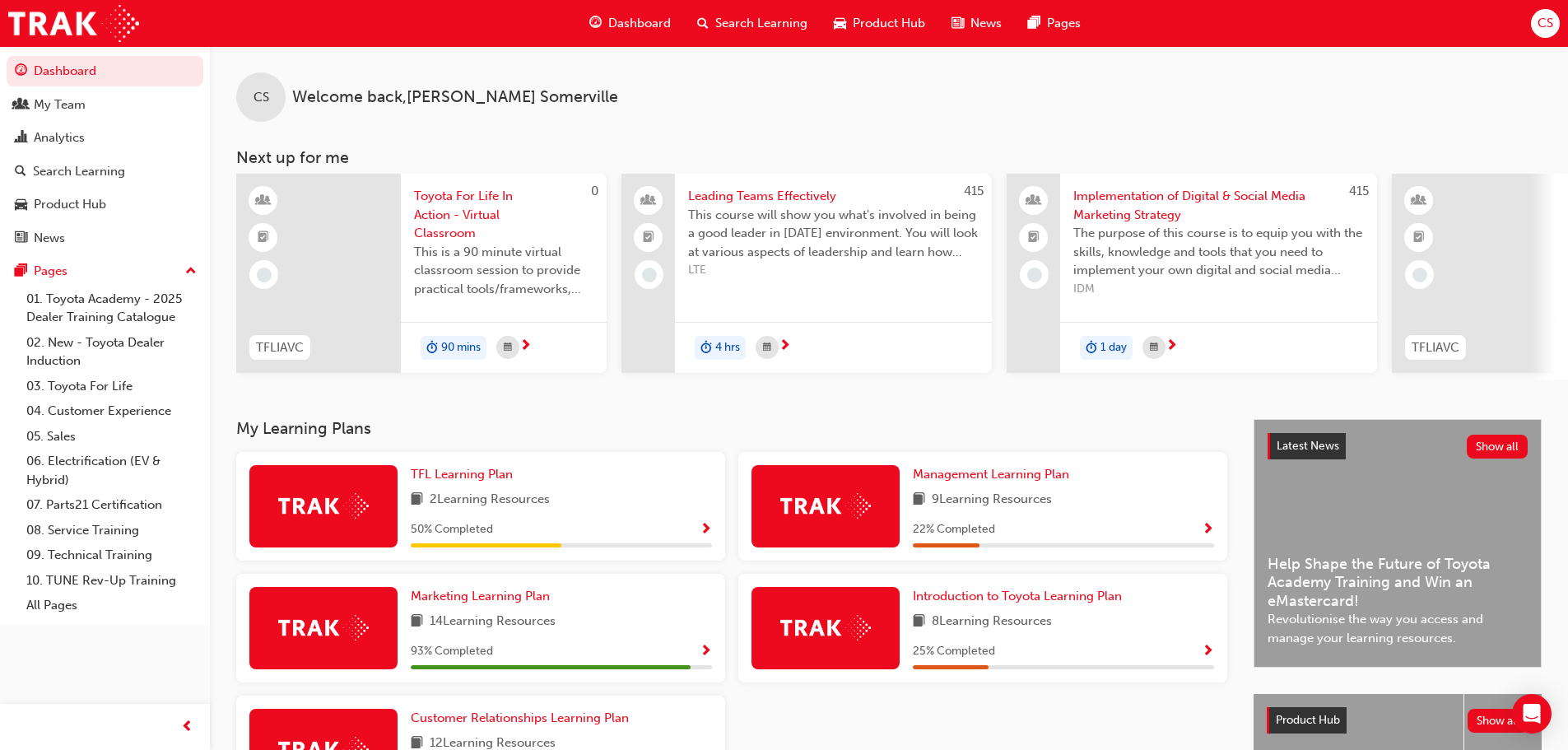
click at [1550, 27] on span "CS" at bounding box center [1545, 24] width 16 height 19
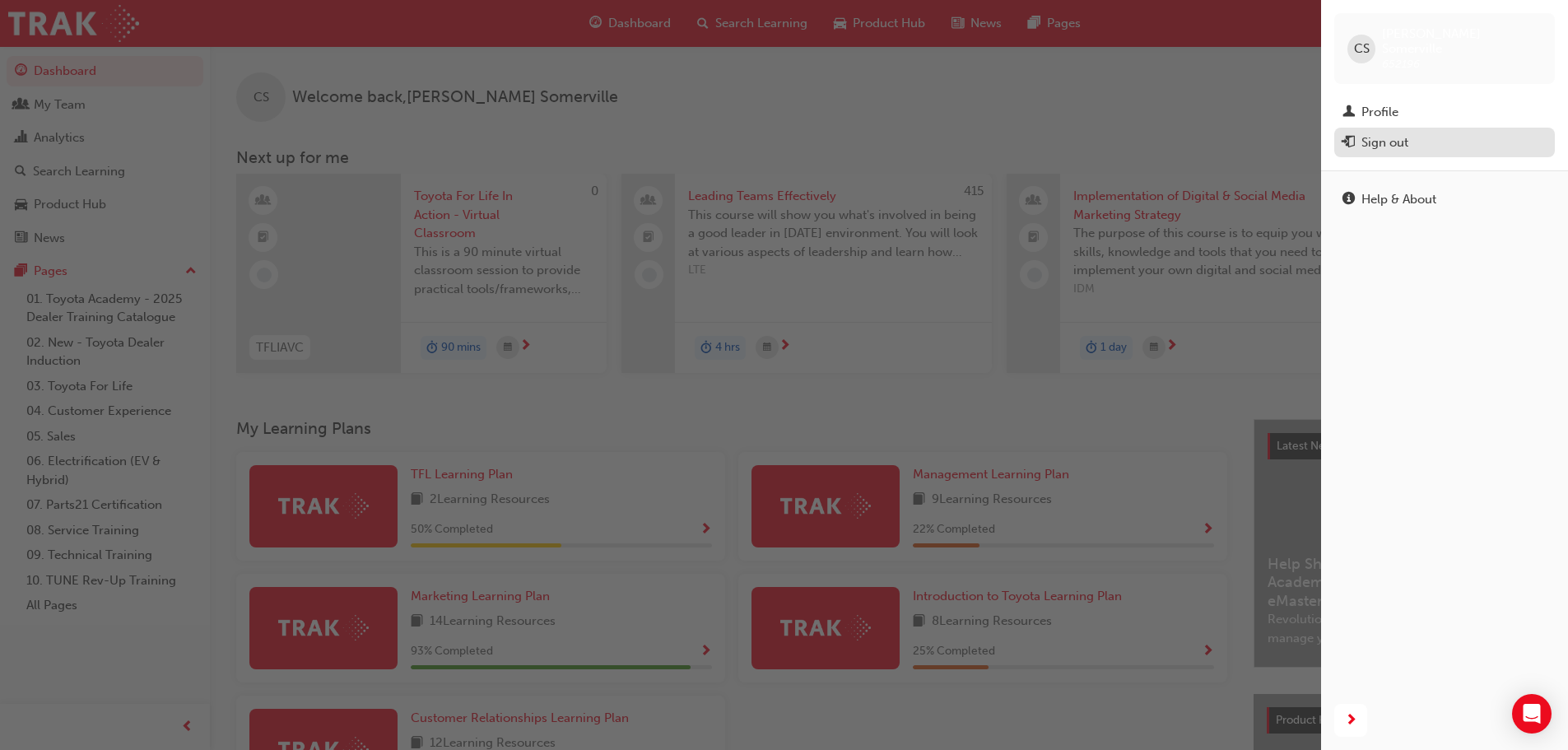
click at [1376, 134] on div "Sign out" at bounding box center [1385, 143] width 47 height 19
